Goal: Task Accomplishment & Management: Complete application form

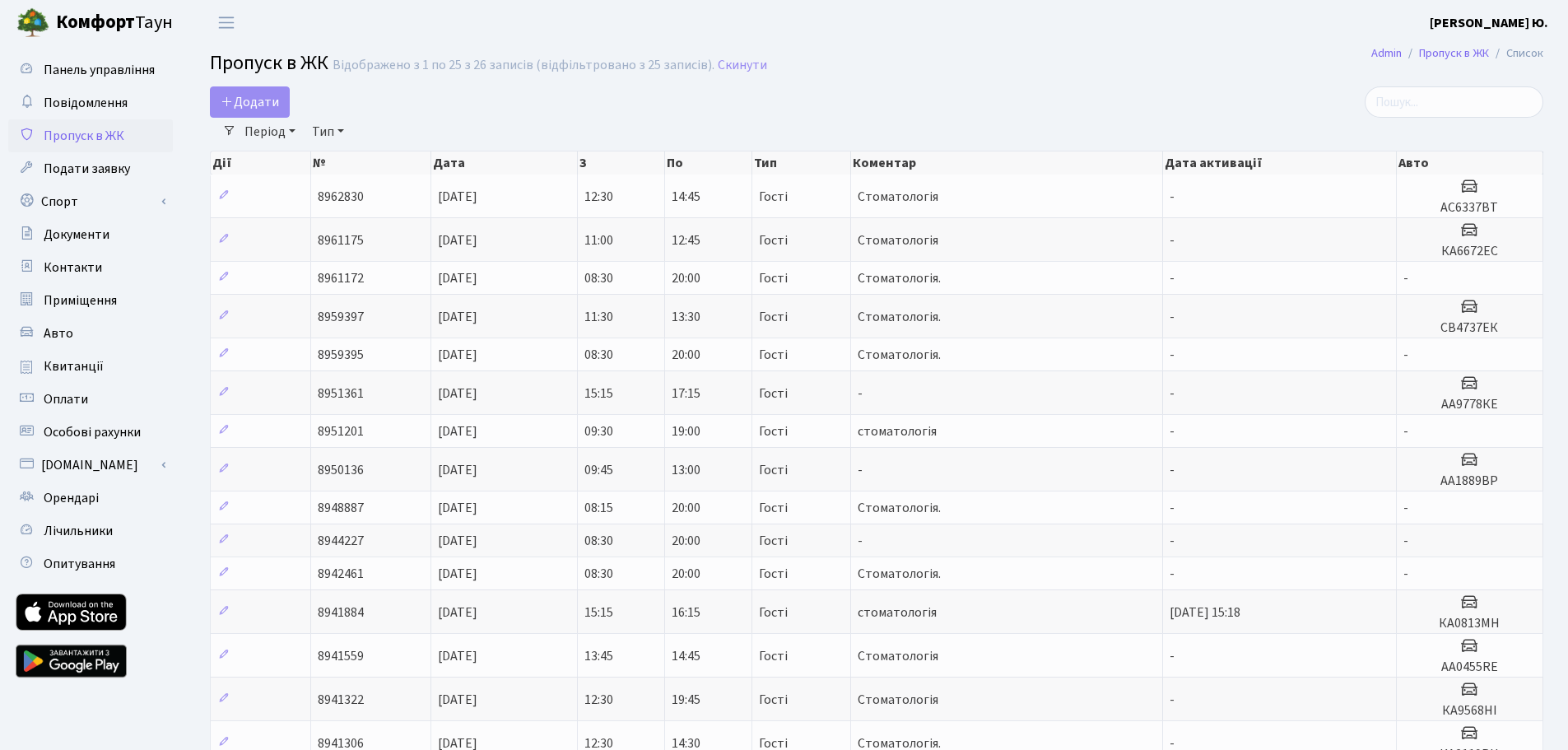
select select "25"
click at [260, 105] on span "Додати" at bounding box center [250, 102] width 58 height 19
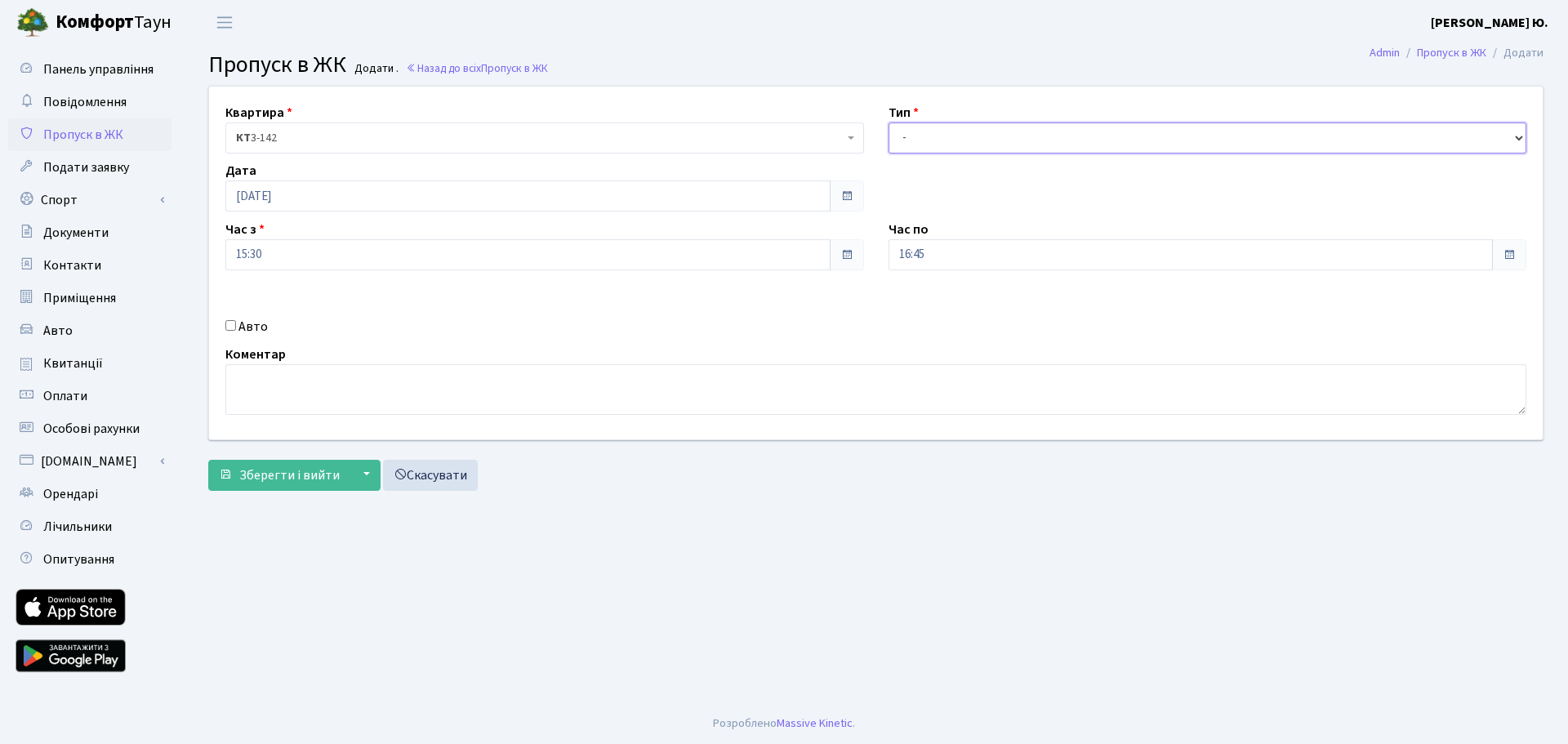
click at [912, 133] on select "- Доставка Таксі Гості Сервіс" at bounding box center [1208, 138] width 639 height 31
select select "3"
click at [889, 122] on select "- Доставка Таксі Гості Сервіс" at bounding box center [1208, 138] width 639 height 31
click at [938, 249] on input "16:45" at bounding box center [1191, 255] width 605 height 31
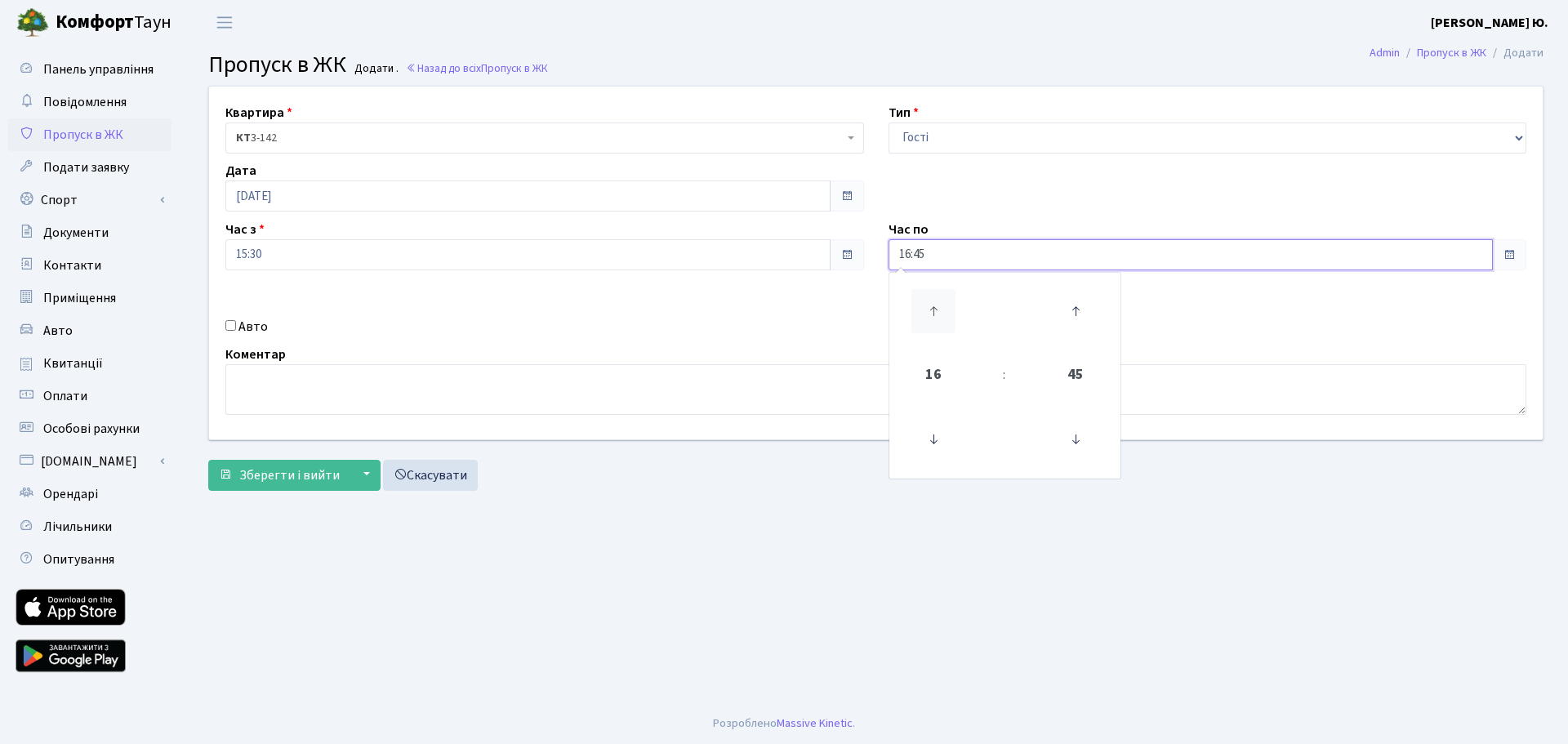
click at [937, 301] on icon at bounding box center [934, 311] width 44 height 44
type input "17:45"
click at [233, 326] on input "Авто" at bounding box center [231, 326] width 11 height 11
checkbox input "true"
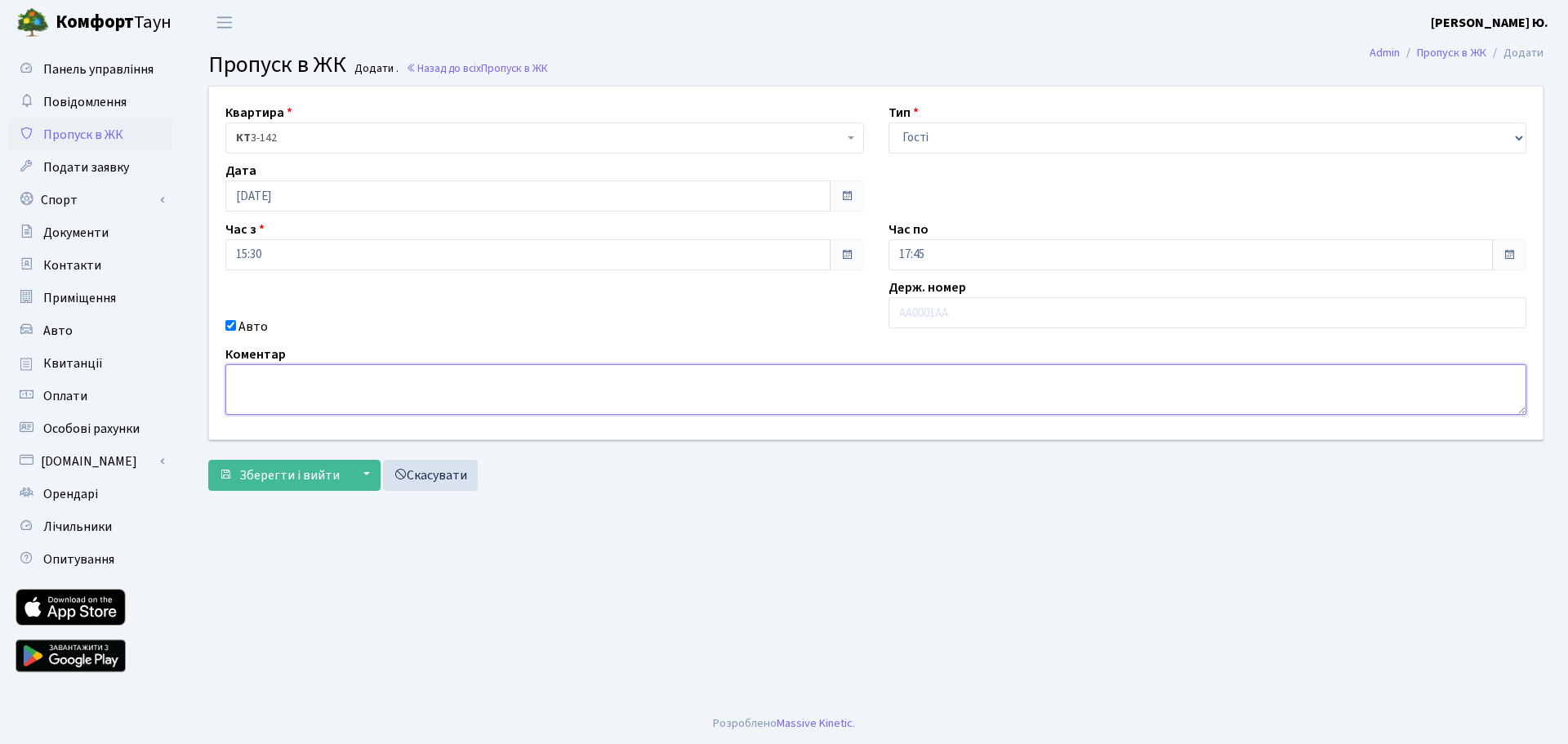
click at [261, 401] on textarea at bounding box center [876, 389] width 1301 height 51
type textarea "Стоматологія"
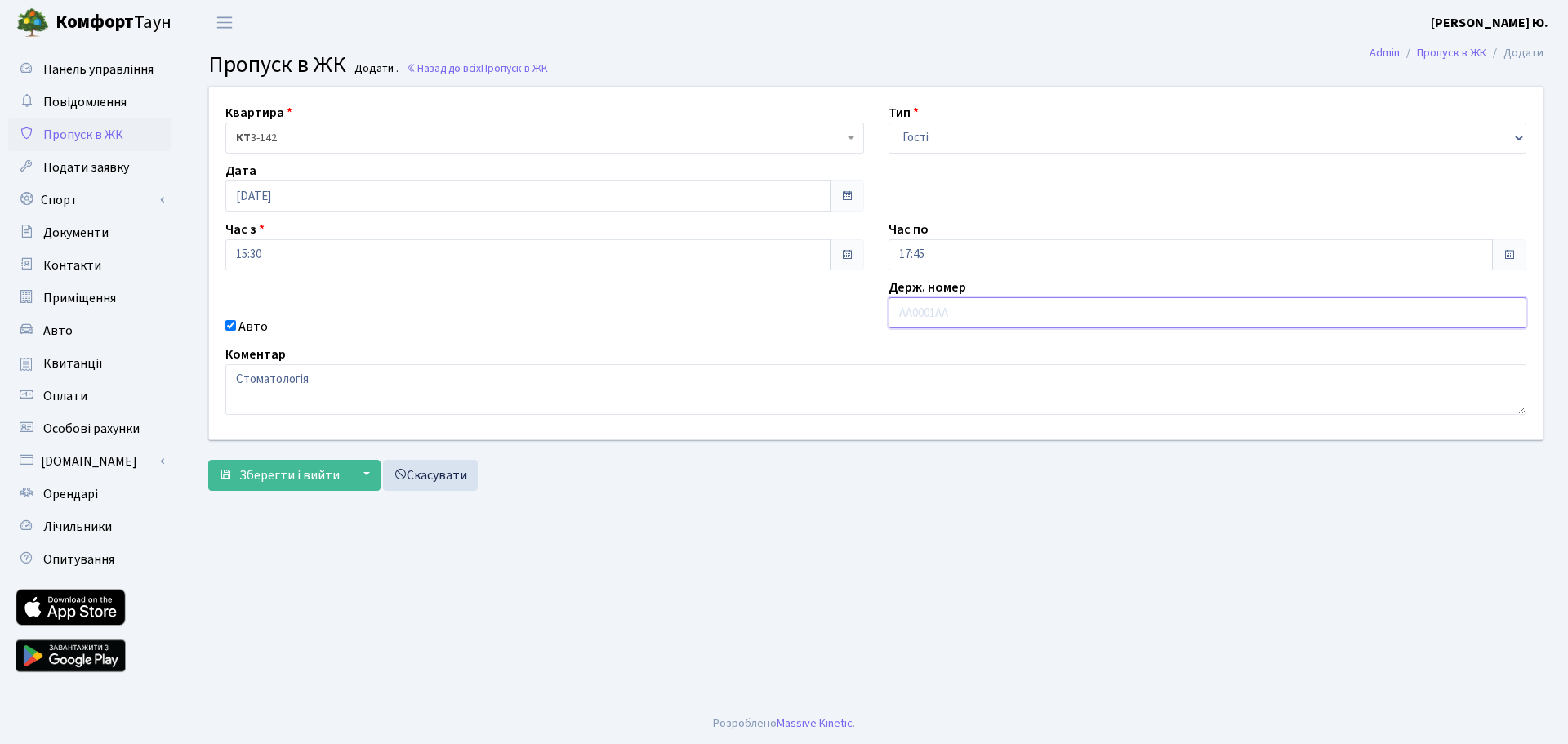
paste input "Ка2119рн"
type input "Ка2119РН"
drag, startPoint x: 316, startPoint y: 472, endPoint x: 342, endPoint y: 482, distance: 27.9
click at [316, 473] on span "Зберегти і вийти" at bounding box center [289, 475] width 100 height 18
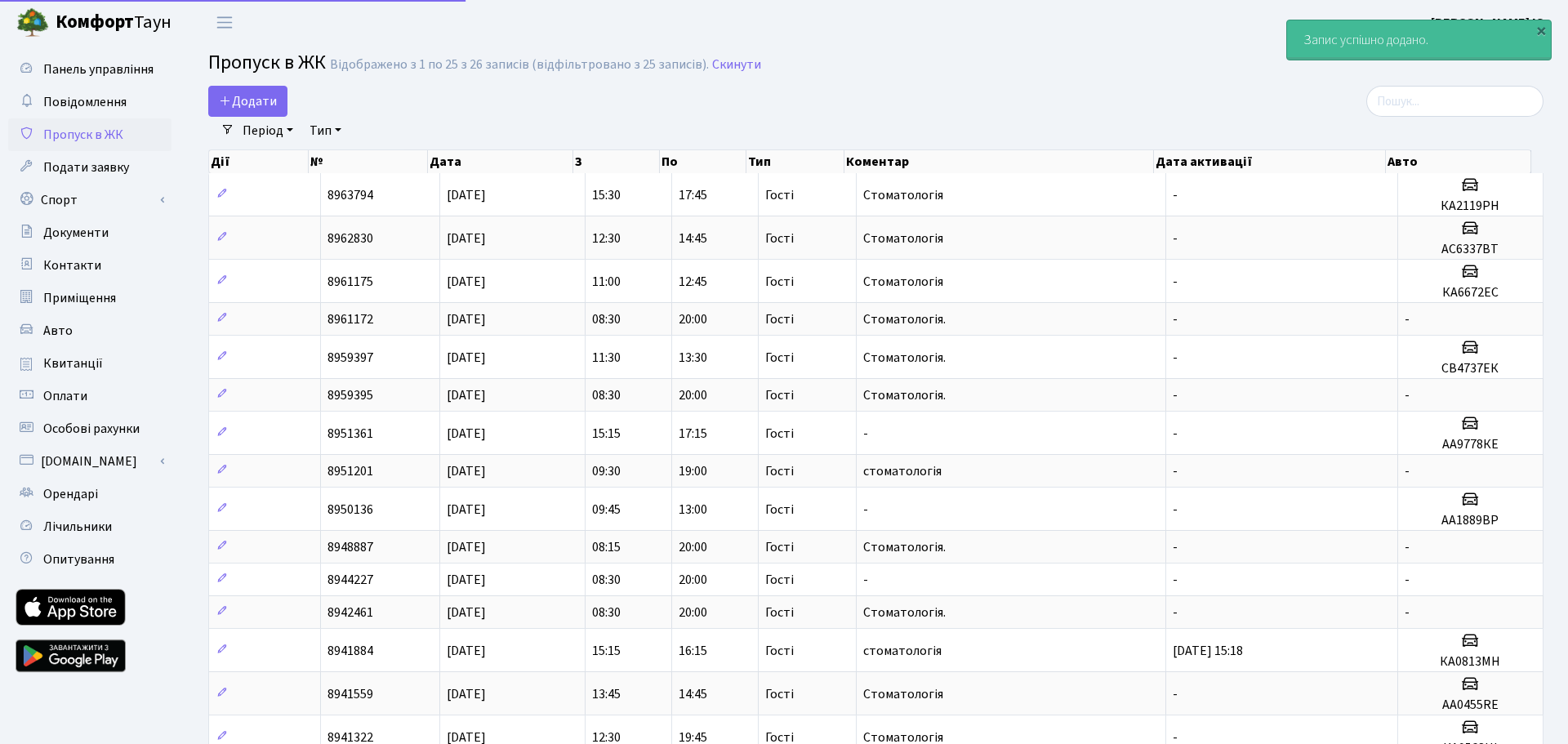
select select "25"
